Goal: Find specific page/section: Find specific page/section

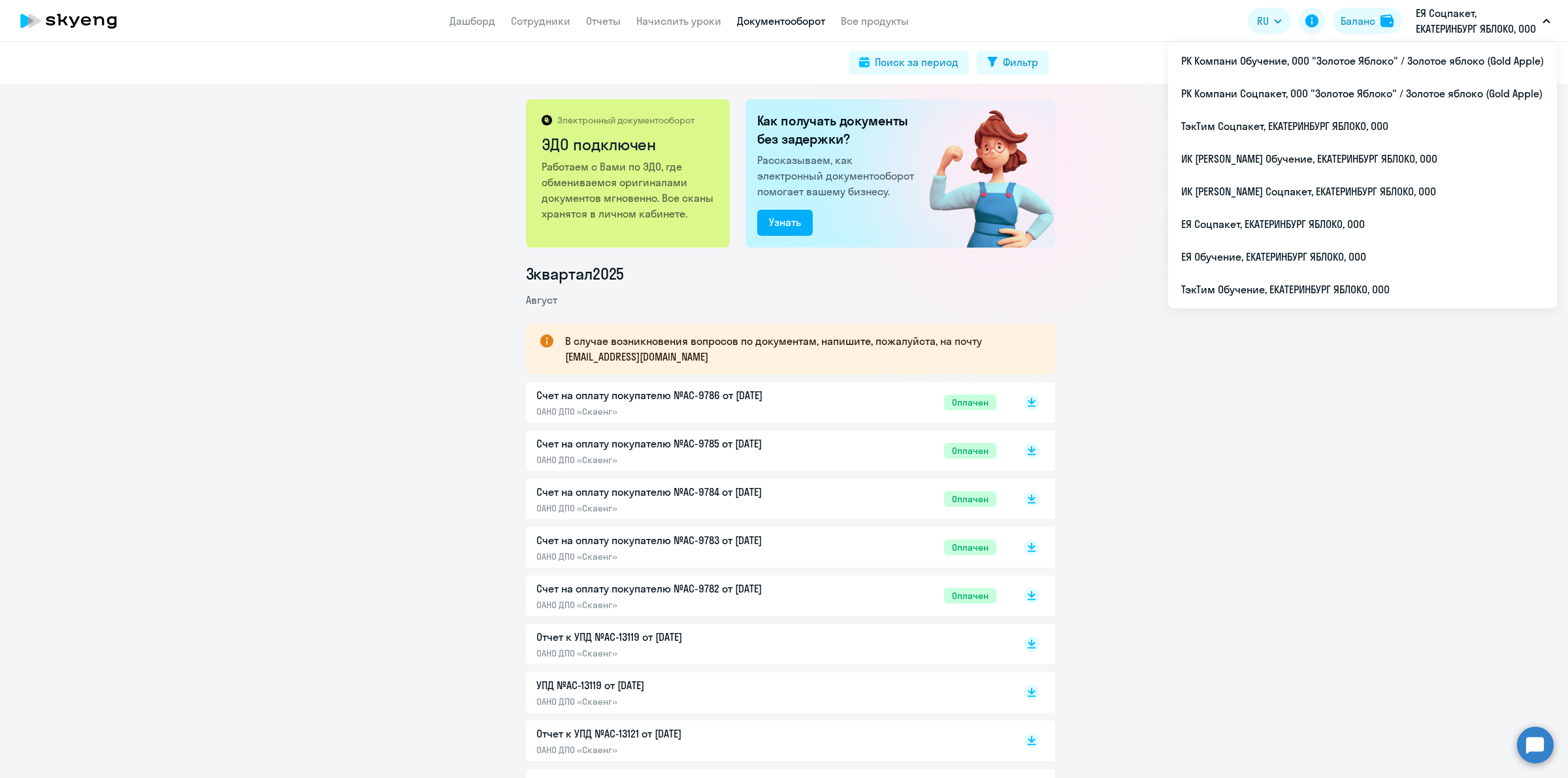
scroll to position [163, 0]
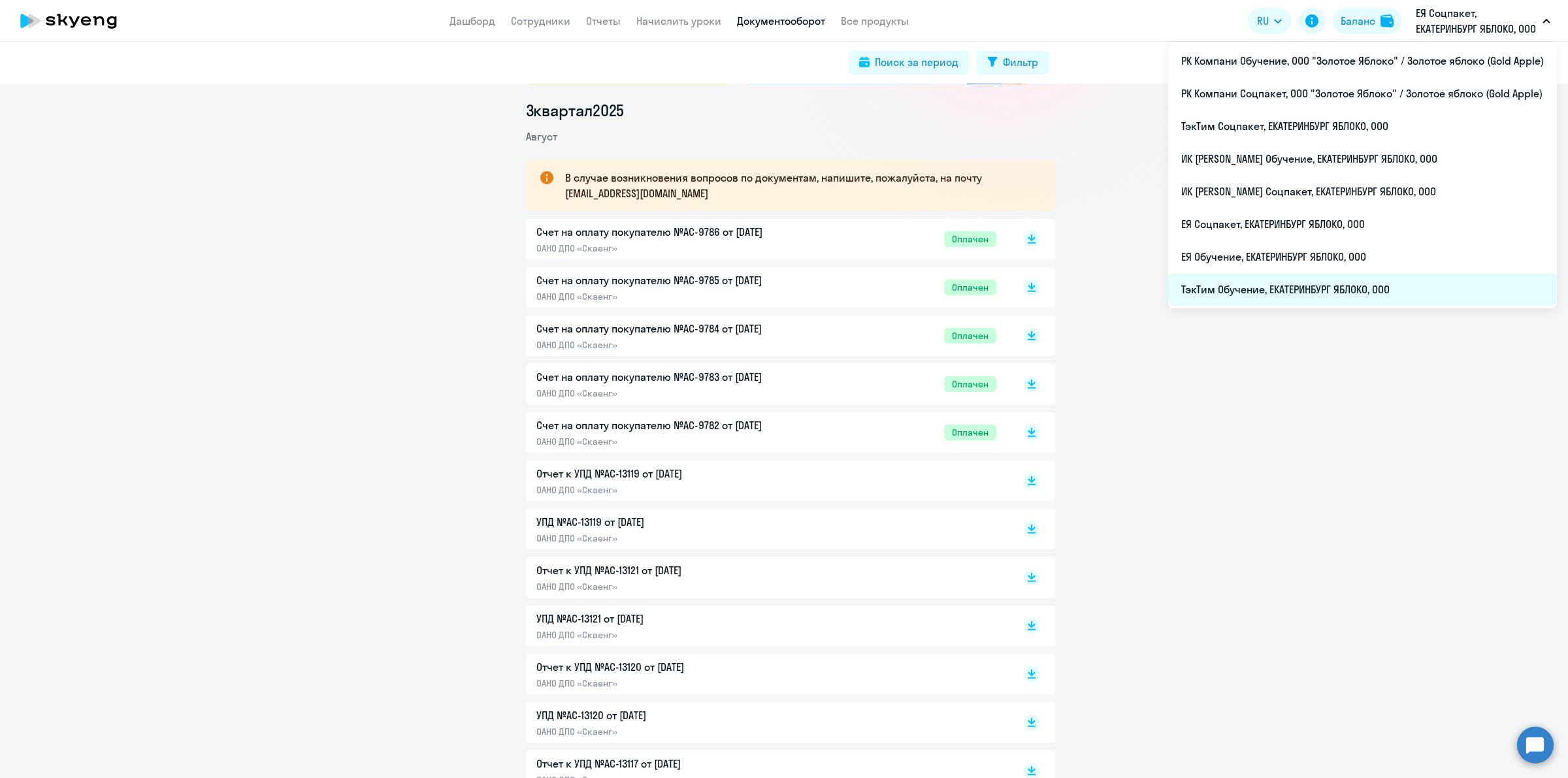
click at [1339, 292] on li "ТэкТим Обучение, ЕКАТЕРИНБУРГ ЯБЛОКО, ООО" at bounding box center [1362, 289] width 388 height 32
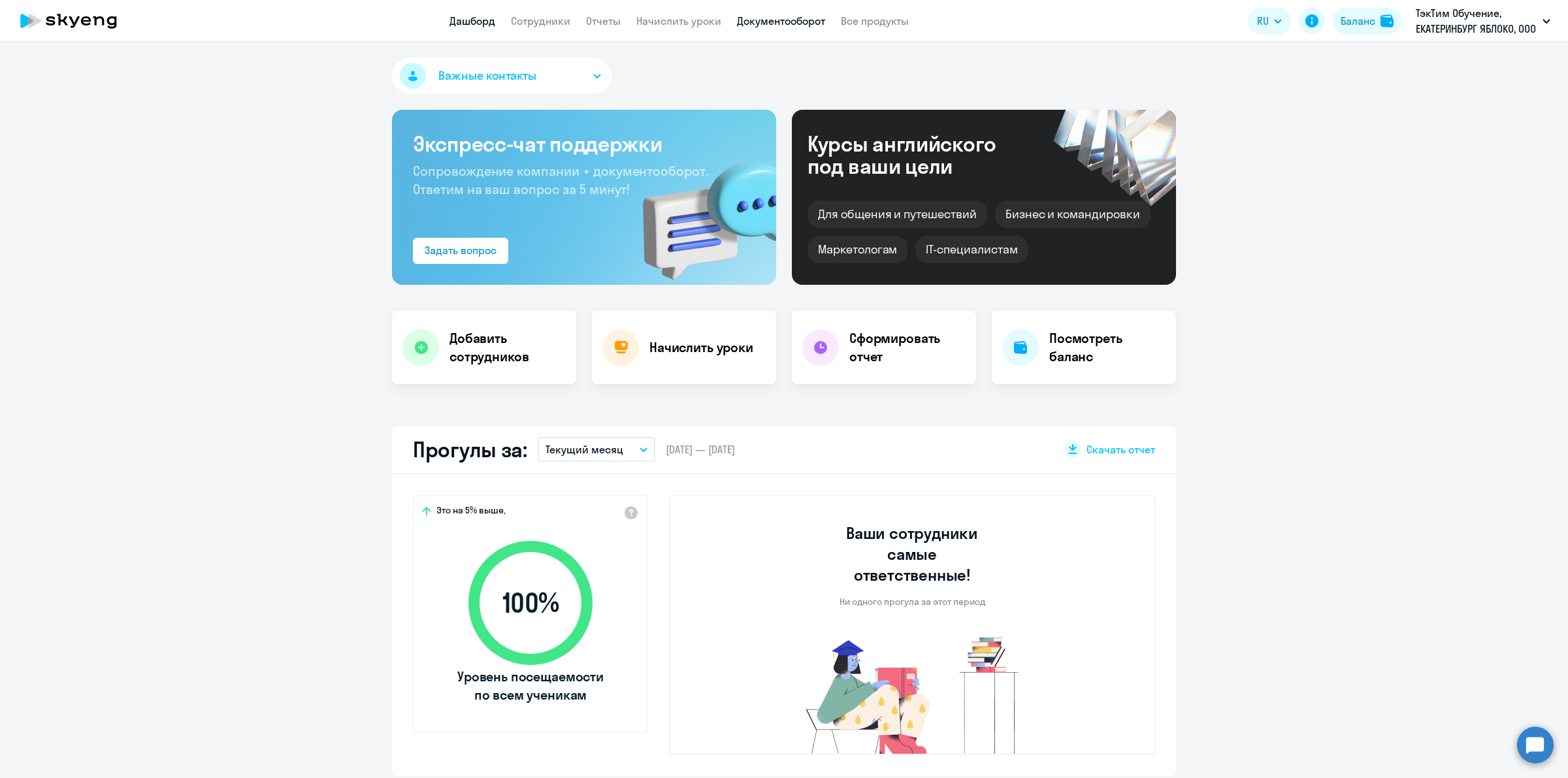
click at [768, 15] on link "Документооборот" at bounding box center [781, 21] width 88 height 13
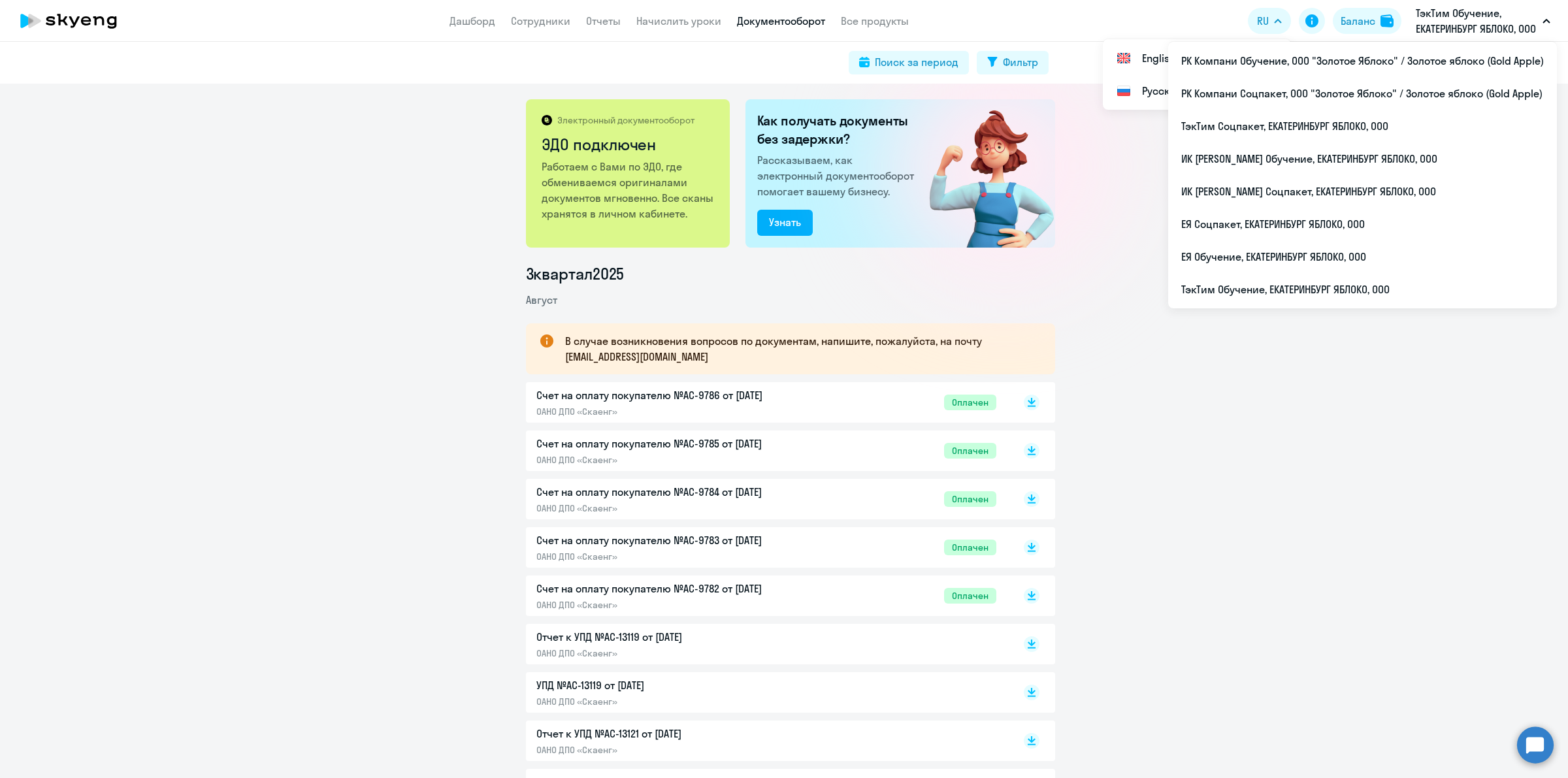
click at [787, 17] on link "Документооборот" at bounding box center [781, 21] width 88 height 13
click at [1341, 89] on li "РК Компани Соцпакет, ООО "Золотое Яблоко" / Золотое яблоко (Gold Apple)" at bounding box center [1362, 93] width 388 height 32
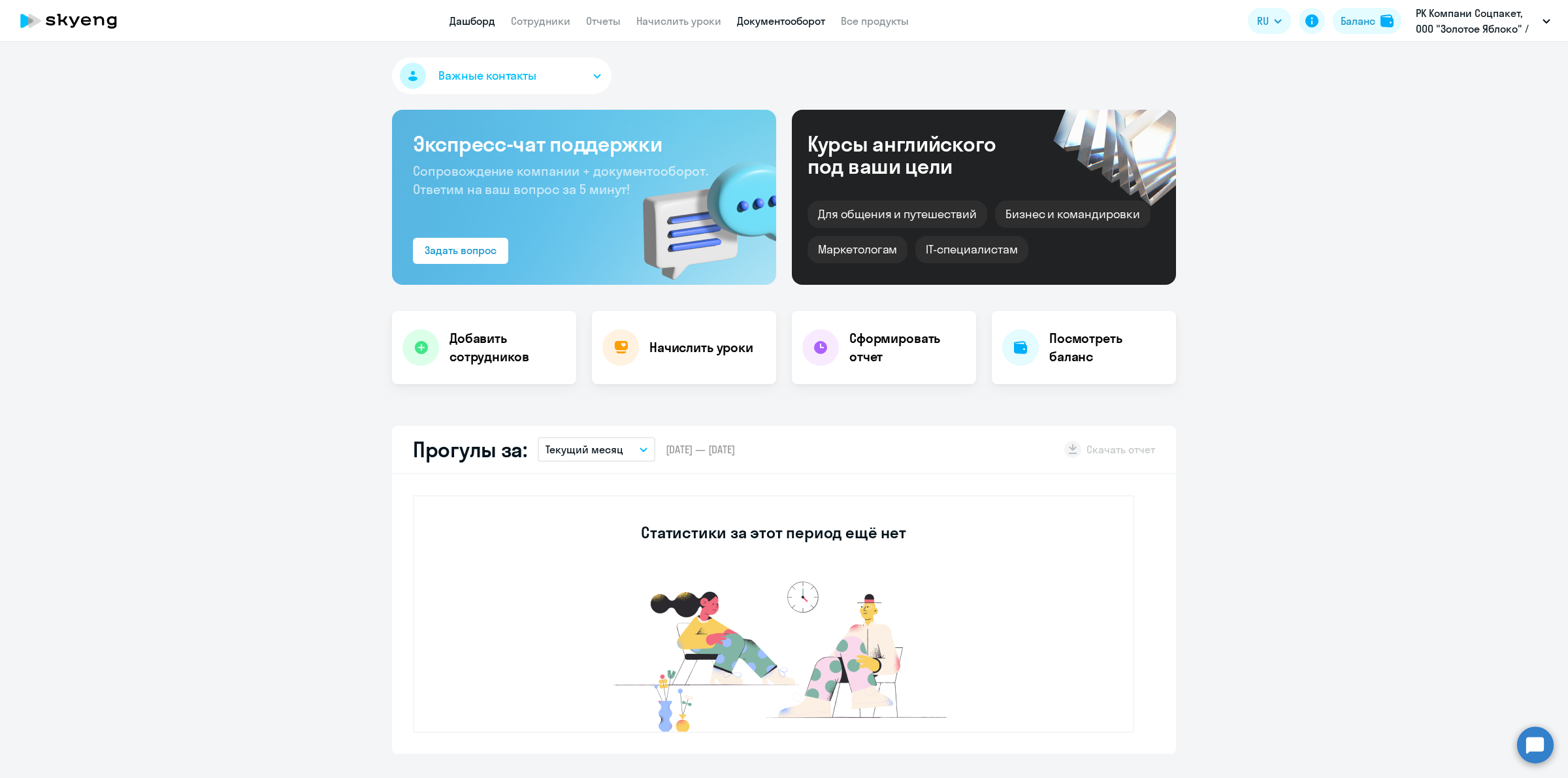
click at [796, 18] on link "Документооборот" at bounding box center [781, 21] width 88 height 13
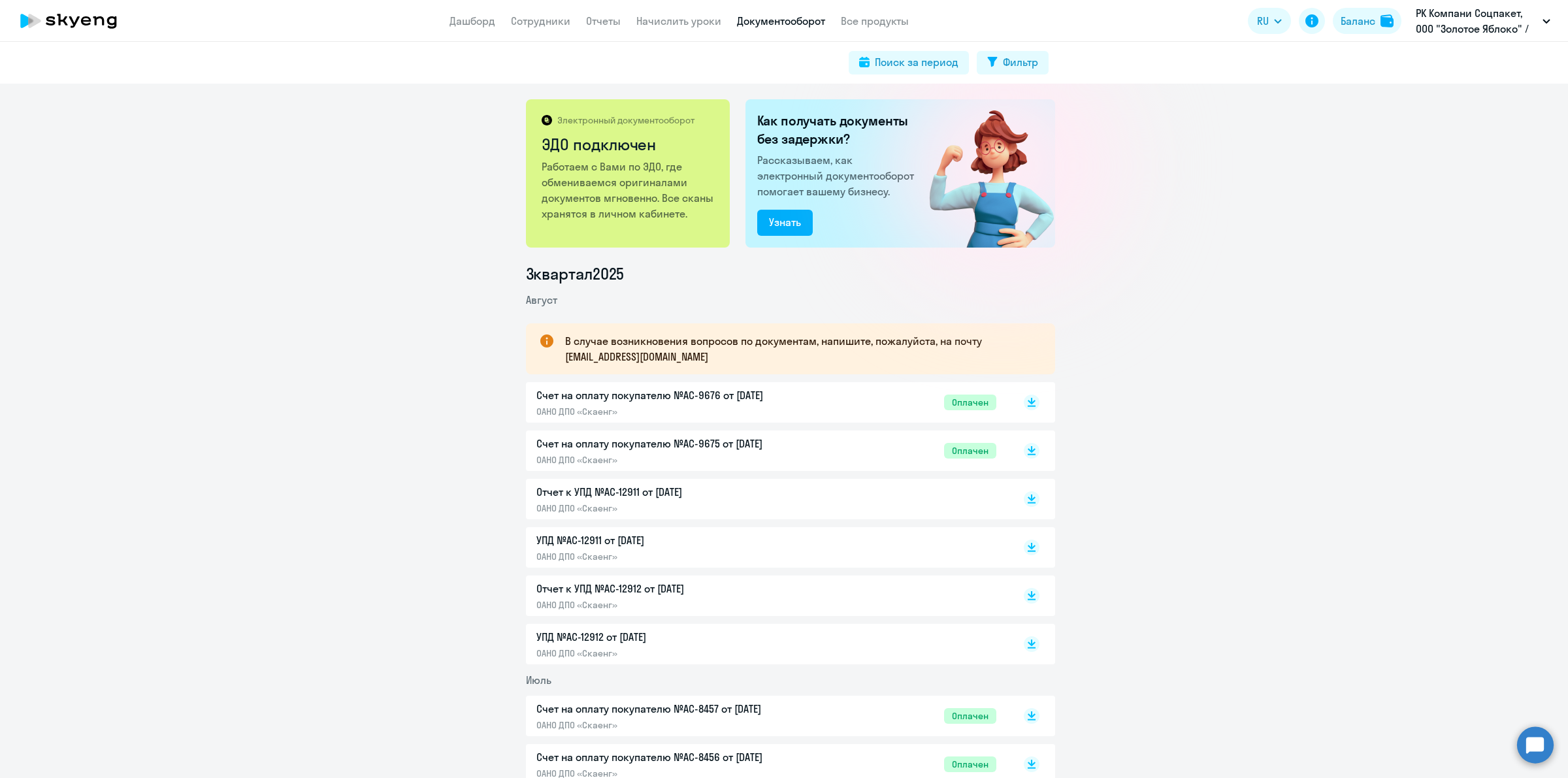
scroll to position [82, 0]
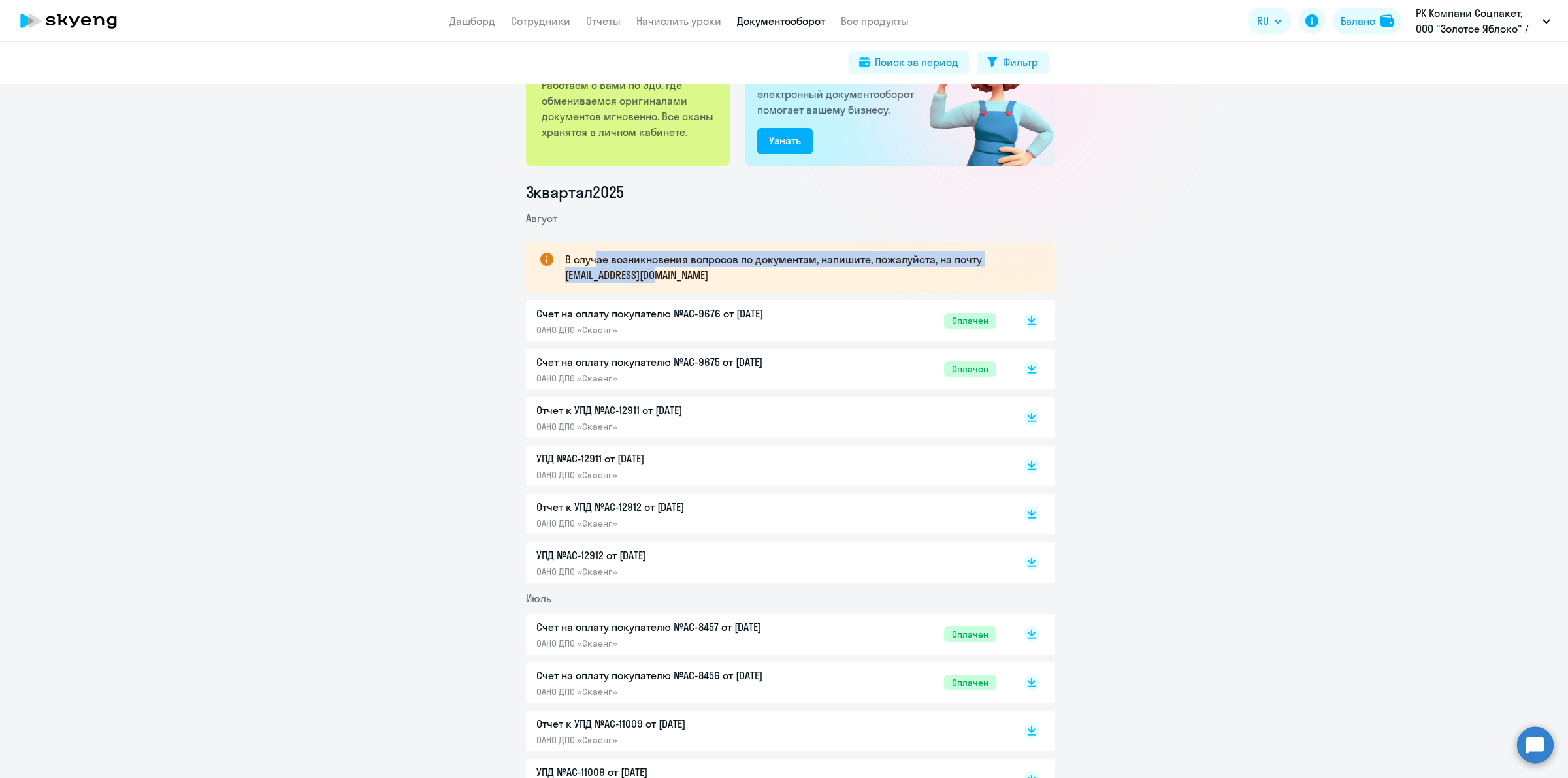
drag, startPoint x: 680, startPoint y: 275, endPoint x: 588, endPoint y: 267, distance: 92.3
click at [588, 267] on p "В случае возникновения вопросов по документам, напишите, пожалуйста, на почту […" at bounding box center [797, 267] width 466 height 32
click at [573, 270] on p "В случае возникновения вопросов по документам, напишите, пожалуйста, на почту […" at bounding box center [797, 267] width 466 height 32
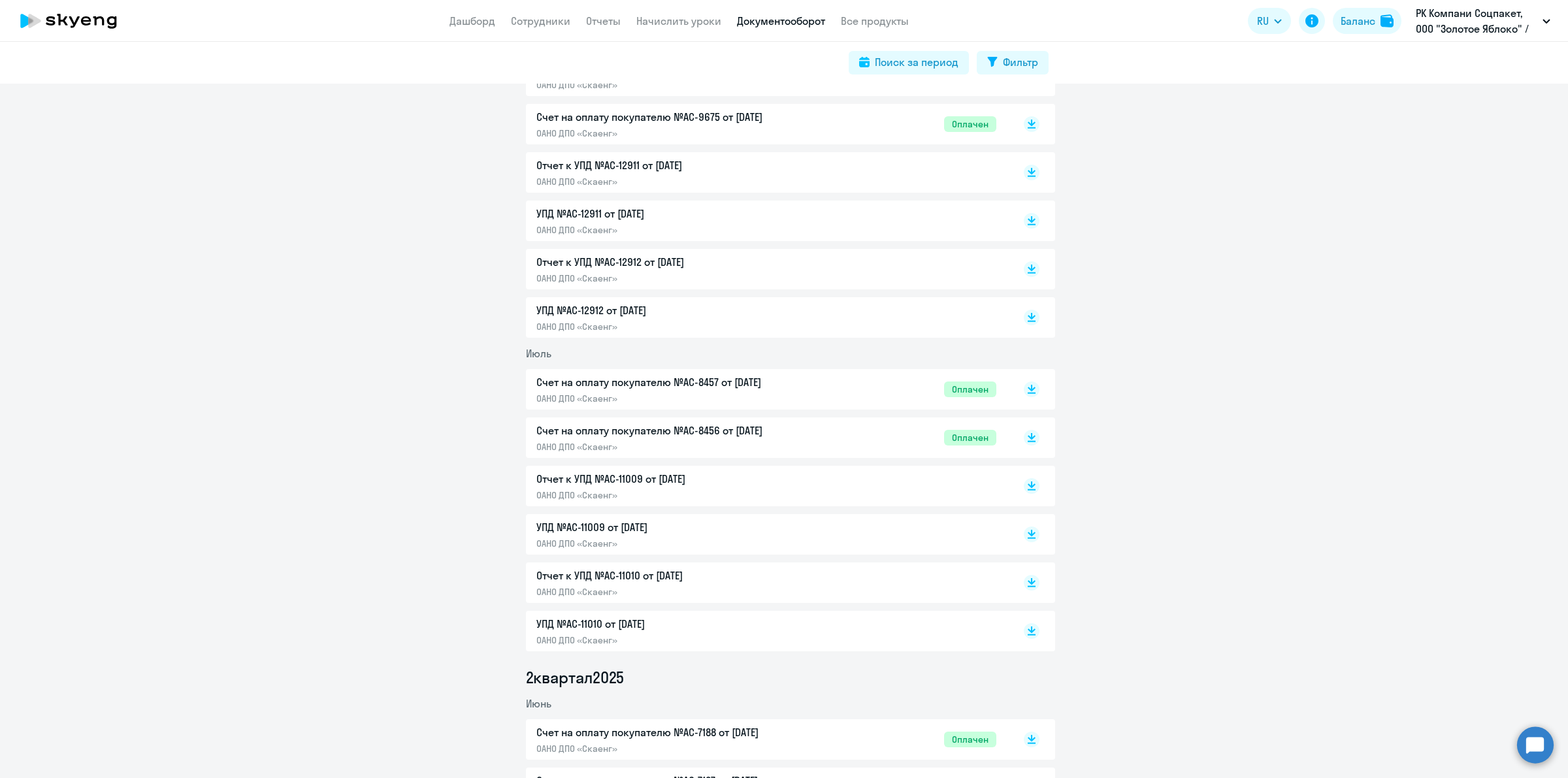
scroll to position [0, 0]
